Goal: Task Accomplishment & Management: Manage account settings

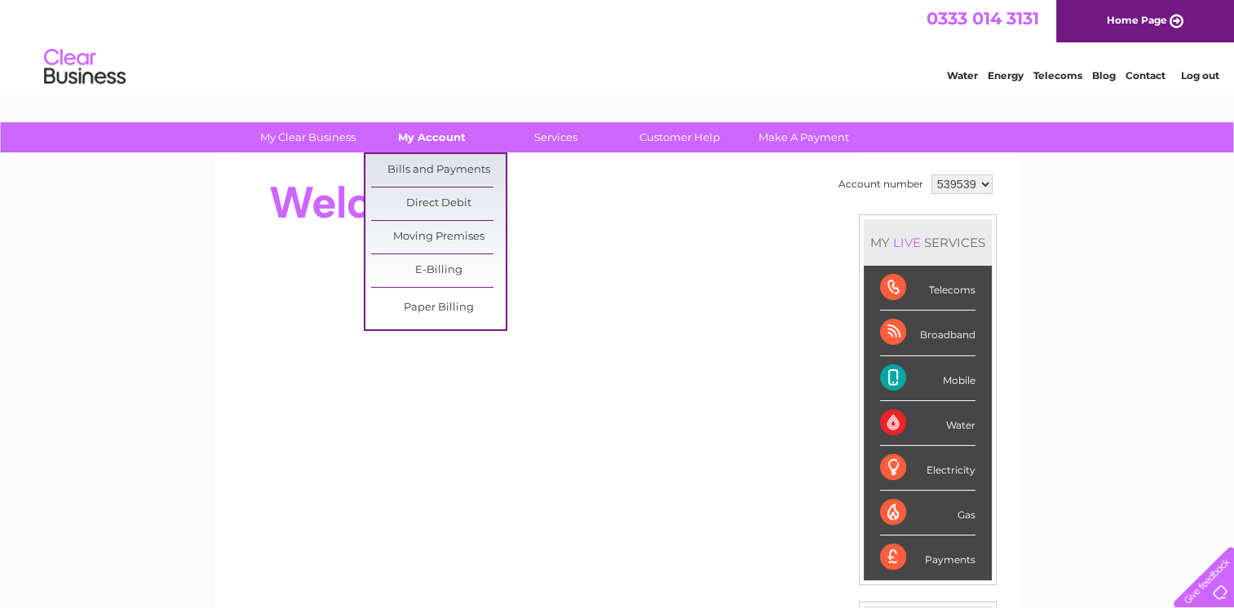
click at [427, 142] on link "My Account" at bounding box center [431, 137] width 135 height 30
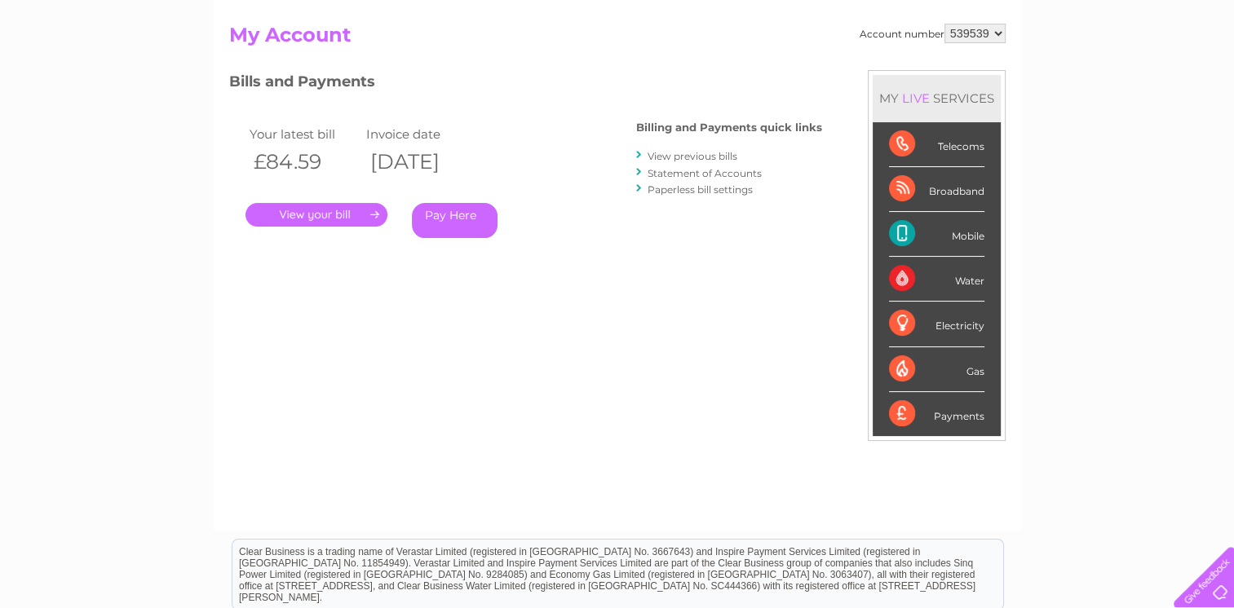
scroll to position [245, 0]
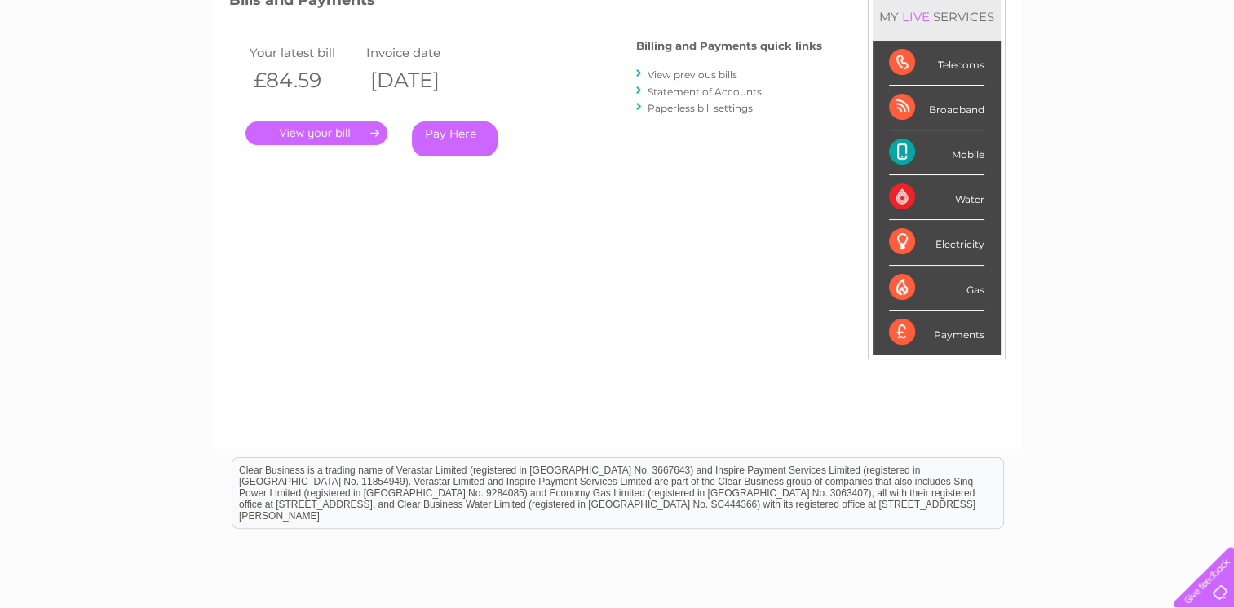
click at [315, 129] on link "." at bounding box center [316, 133] width 142 height 24
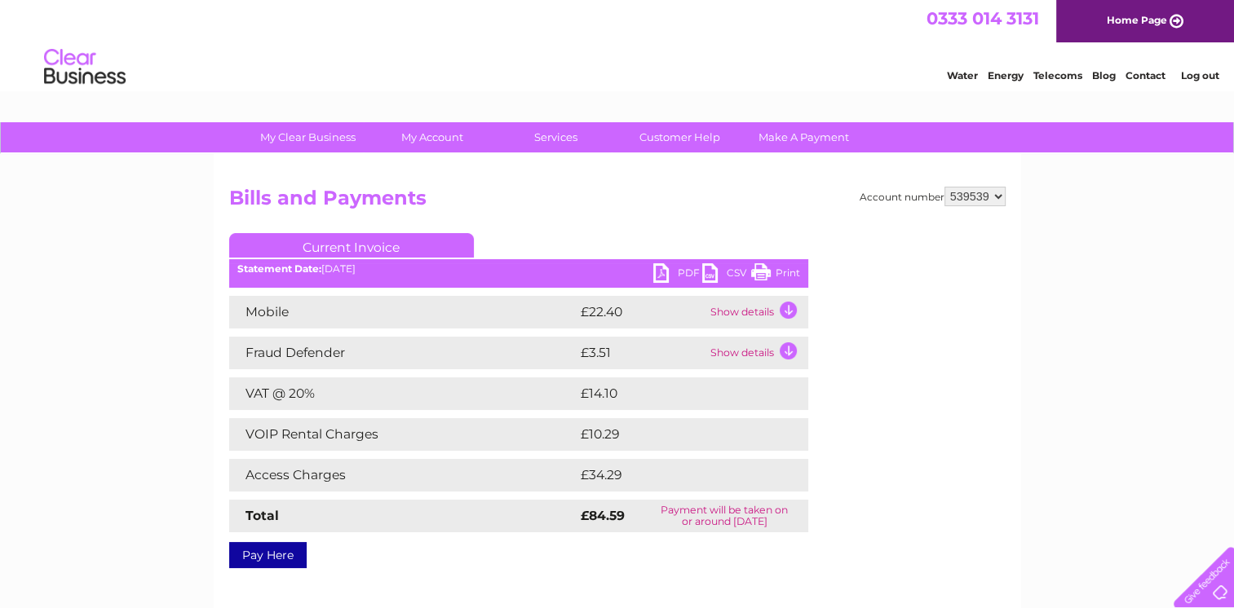
click at [783, 311] on td "Show details" at bounding box center [757, 312] width 102 height 33
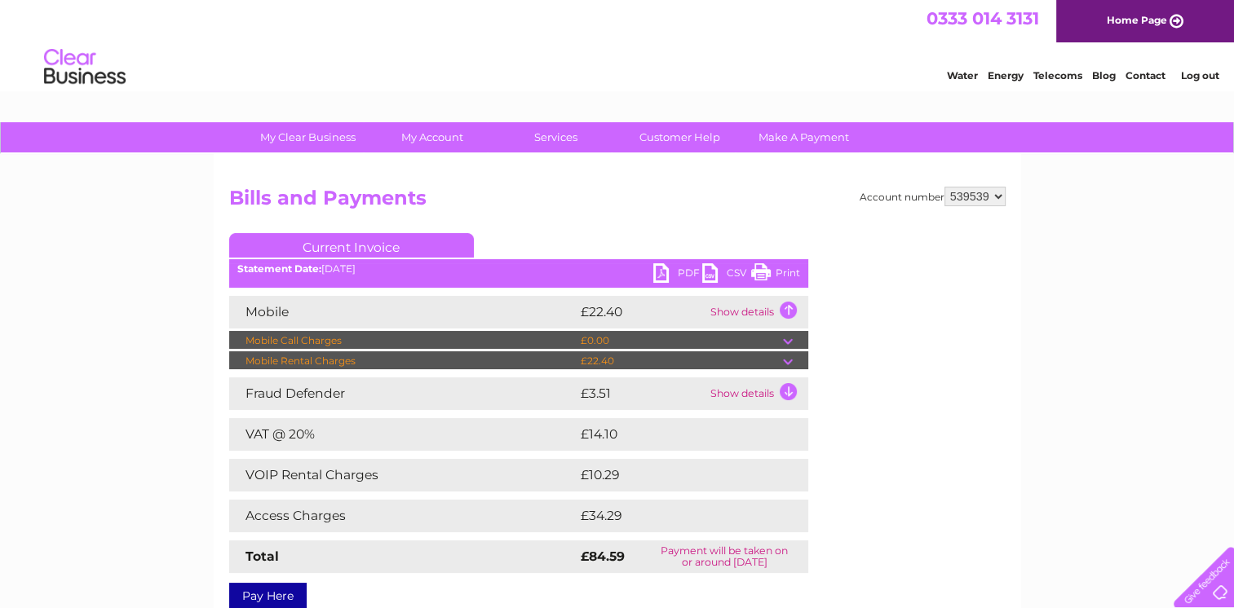
click at [786, 395] on td "Show details" at bounding box center [757, 394] width 102 height 33
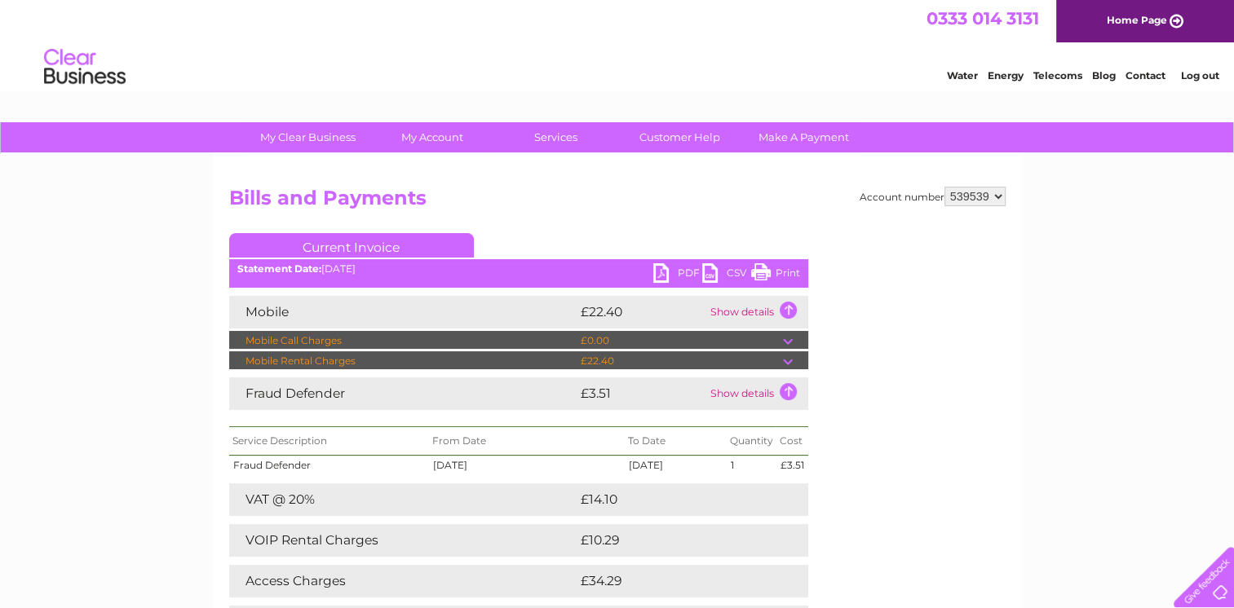
click at [996, 467] on div "Account number 539539 Bills and Payments Current Invoice PDF CSV Print" at bounding box center [617, 427] width 776 height 481
